Goal: Information Seeking & Learning: Learn about a topic

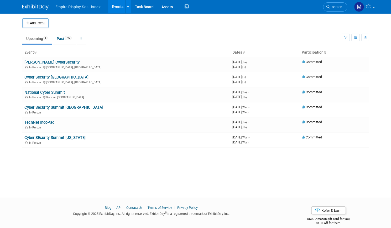
click at [112, 5] on link "Events" at bounding box center [117, 6] width 19 height 13
click at [114, 7] on link "Events" at bounding box center [117, 6] width 19 height 13
click at [50, 64] on td "Billington CyberSecurity In-Person Rockville, MD" at bounding box center [126, 64] width 208 height 15
click at [49, 60] on link "[PERSON_NAME] CyberSecurity" at bounding box center [51, 62] width 55 height 5
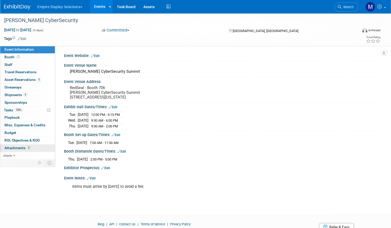
click at [31, 146] on span "Attachments 2" at bounding box center [17, 148] width 26 height 4
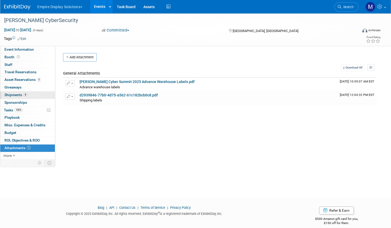
click at [27, 95] on span "Shipments 4" at bounding box center [15, 95] width 23 height 4
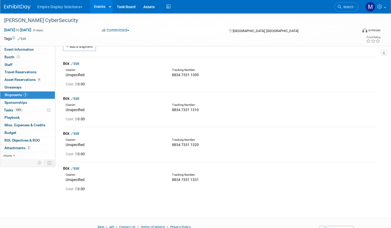
scroll to position [21, 0]
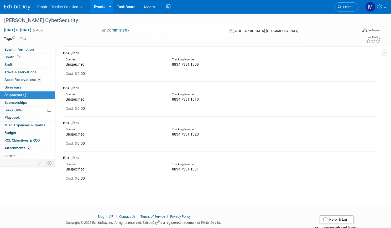
click at [54, 93] on link "4 Shipments 4" at bounding box center [27, 94] width 55 height 7
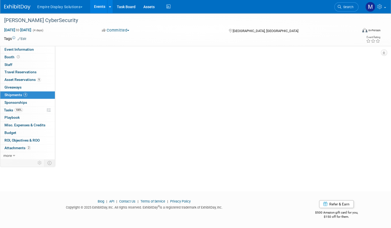
scroll to position [0, 0]
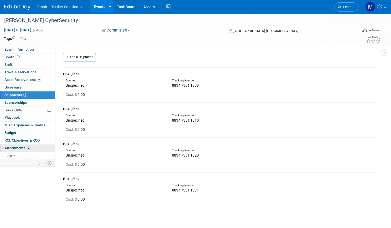
click at [30, 147] on span "Attachments 2" at bounding box center [17, 148] width 26 height 4
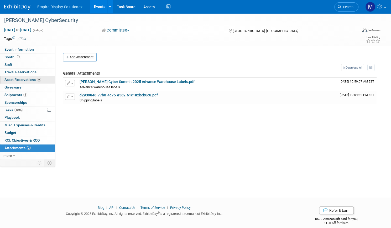
click at [39, 80] on span "Asset Reservations 9" at bounding box center [22, 79] width 37 height 4
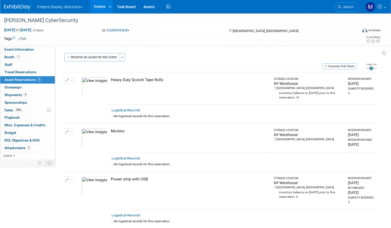
click at [116, 40] on td at bounding box center [171, 38] width 290 height 5
